Goal: Information Seeking & Learning: Learn about a topic

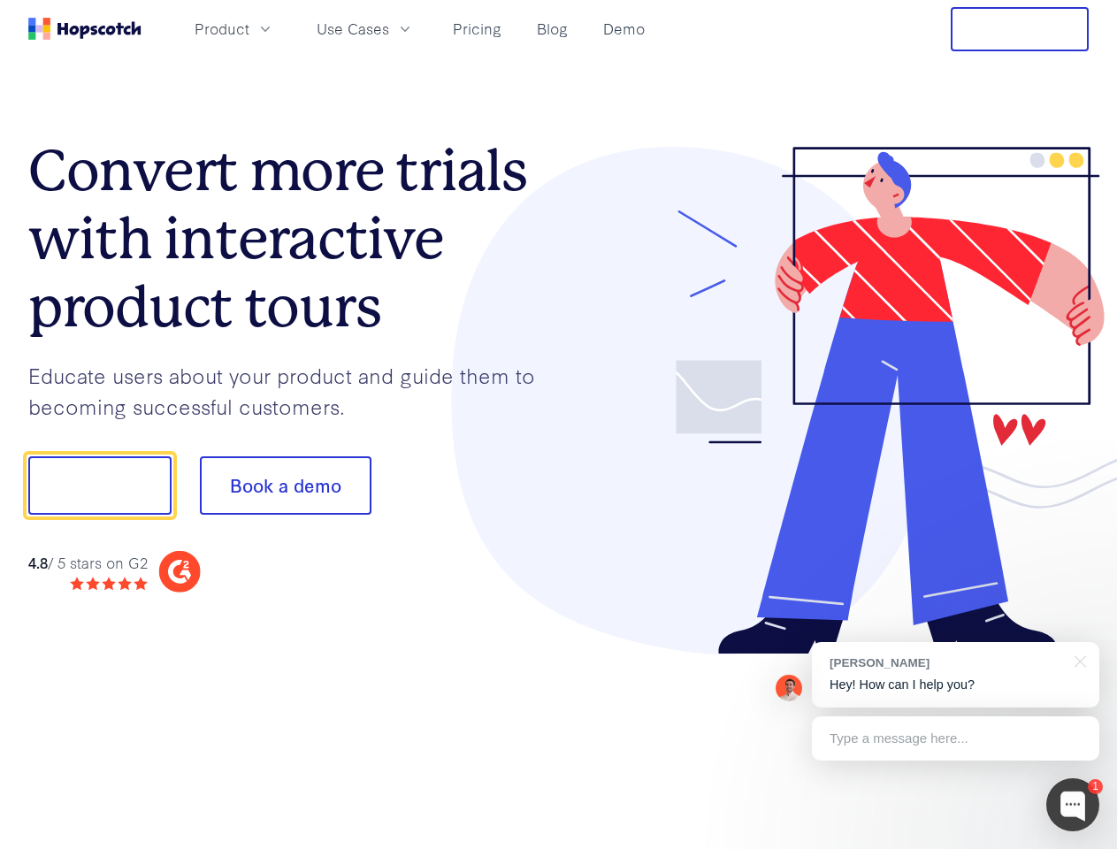
click at [559, 425] on div at bounding box center [824, 401] width 531 height 509
click at [249, 28] on span "Product" at bounding box center [222, 29] width 55 height 22
click at [389, 28] on span "Use Cases" at bounding box center [353, 29] width 73 height 22
click at [1020, 29] on button "Free Trial" at bounding box center [1020, 29] width 138 height 44
click at [99, 486] on button "Show me!" at bounding box center [99, 485] width 143 height 58
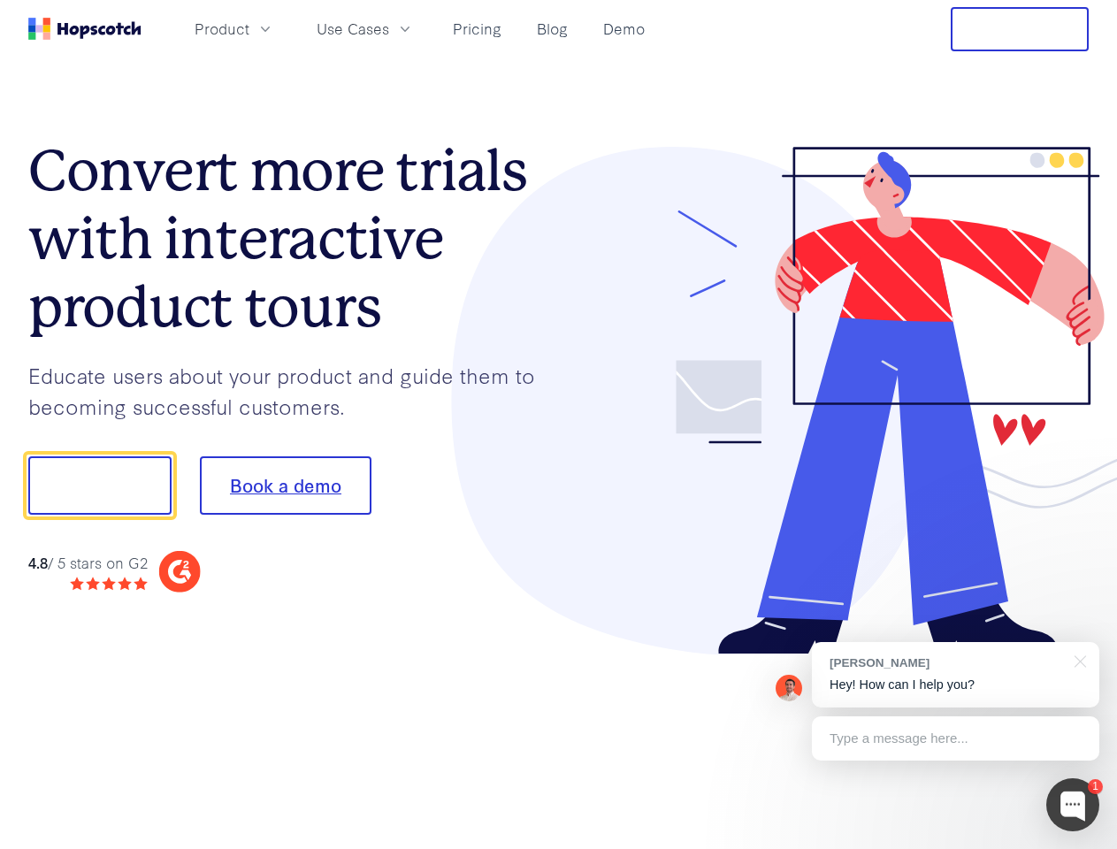
click at [285, 486] on button "Book a demo" at bounding box center [286, 485] width 172 height 58
click at [1073, 805] on div at bounding box center [1072, 804] width 53 height 53
click at [955, 675] on div "[PERSON_NAME] Hey! How can I help you?" at bounding box center [955, 674] width 287 height 65
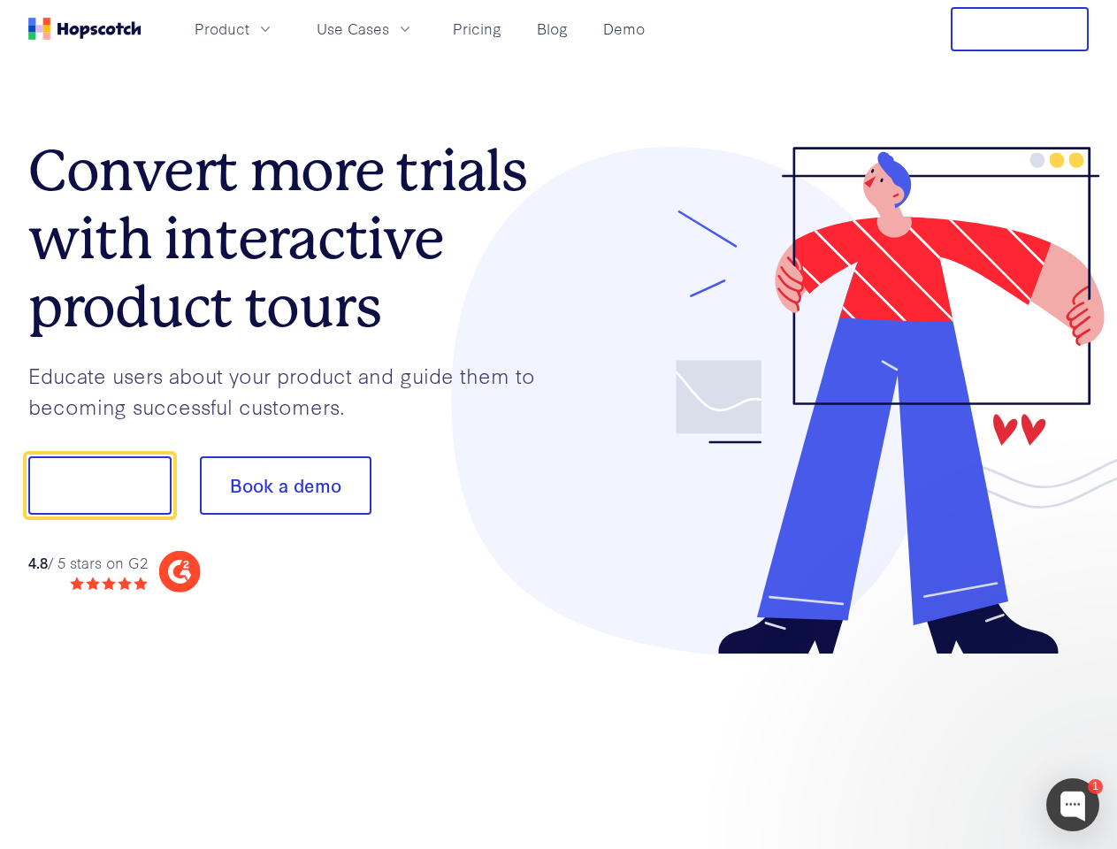
click at [1077, 660] on div at bounding box center [934, 483] width 332 height 590
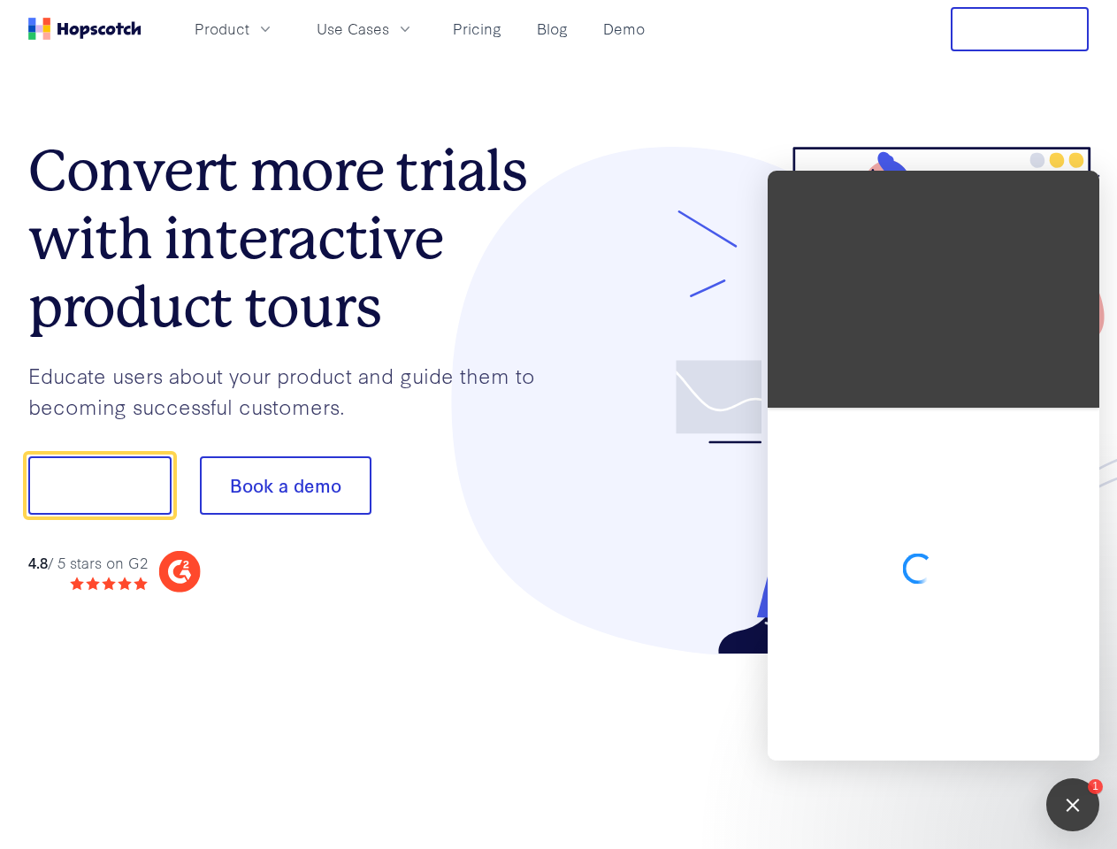
click at [955, 739] on div at bounding box center [934, 584] width 332 height 353
